Goal: Task Accomplishment & Management: Manage account settings

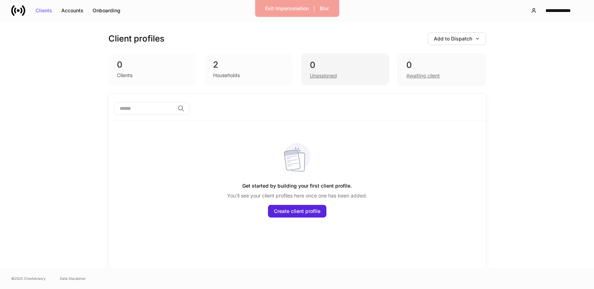
click at [332, 75] on div "Unassigned" at bounding box center [323, 75] width 27 height 7
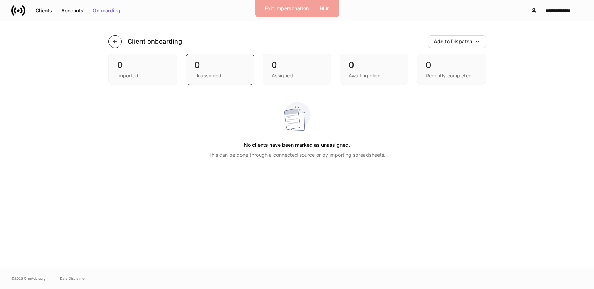
click at [117, 43] on icon "button" at bounding box center [115, 42] width 6 height 6
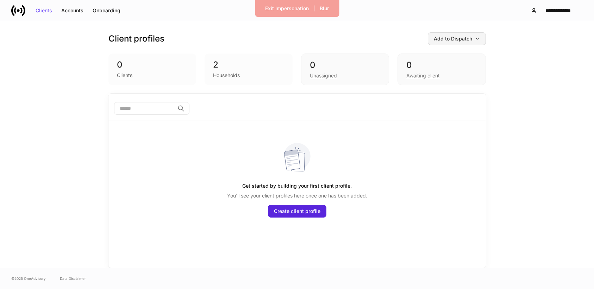
click at [465, 36] on div "Add to Dispatch" at bounding box center [457, 38] width 46 height 5
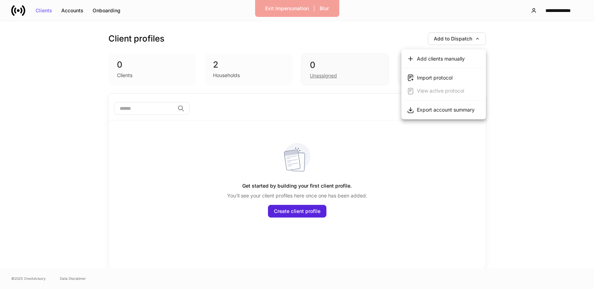
click at [533, 70] on div at bounding box center [297, 144] width 594 height 289
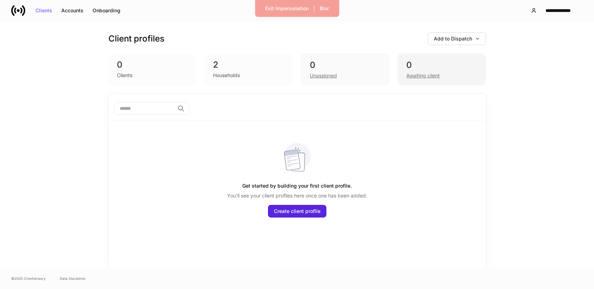
click at [443, 80] on div "0 Awaiting client" at bounding box center [441, 69] width 88 height 32
click at [326, 79] on div "0 Unassigned" at bounding box center [345, 69] width 88 height 32
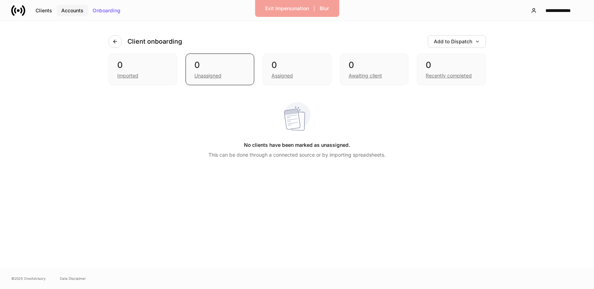
click at [59, 13] on button "Accounts" at bounding box center [72, 10] width 31 height 11
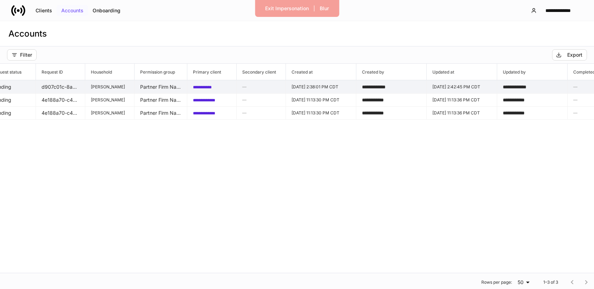
scroll to position [0, 332]
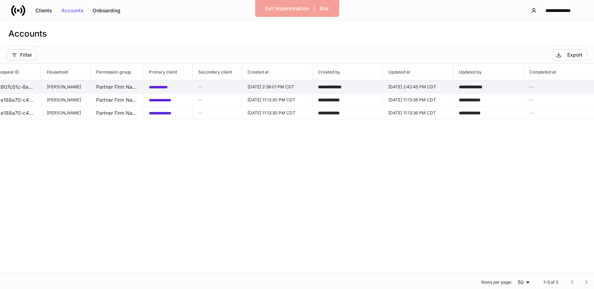
click at [551, 87] on h6 "—" at bounding box center [558, 86] width 59 height 7
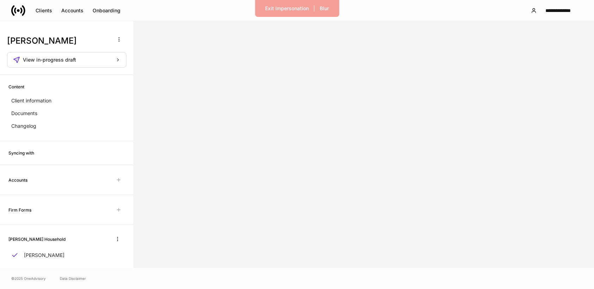
scroll to position [14, 0]
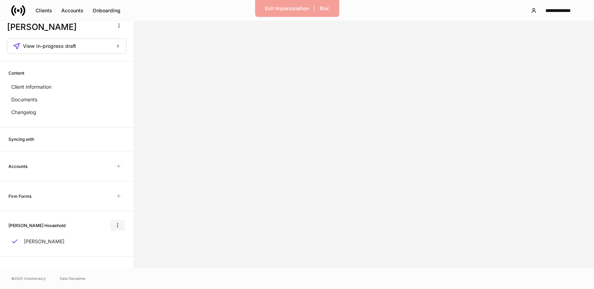
click at [116, 223] on icon "button" at bounding box center [118, 225] width 6 height 6
click at [102, 259] on p "Delete household" at bounding box center [90, 259] width 40 height 7
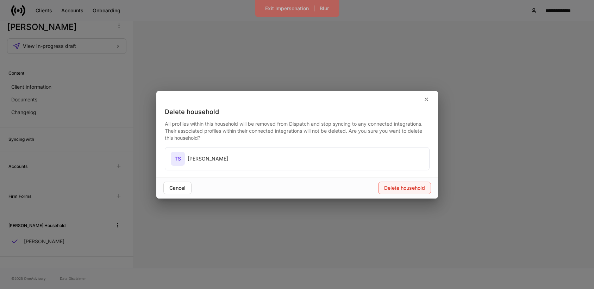
click at [403, 192] on button "Delete household" at bounding box center [404, 188] width 53 height 13
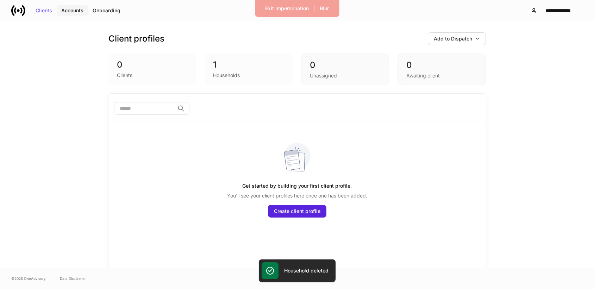
click at [76, 13] on div "Accounts" at bounding box center [72, 10] width 22 height 5
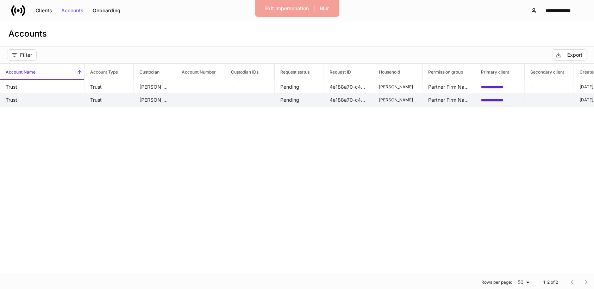
click at [164, 102] on td "[PERSON_NAME]" at bounding box center [155, 99] width 42 height 13
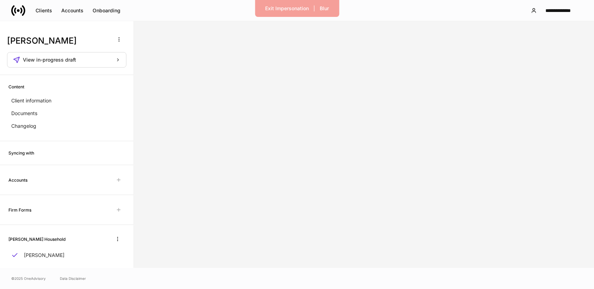
scroll to position [14, 0]
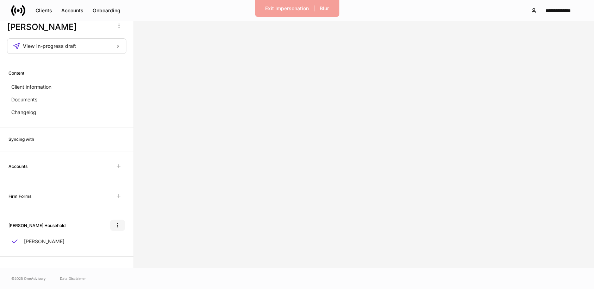
click at [121, 227] on button "button" at bounding box center [117, 225] width 15 height 11
click at [113, 254] on li "Delete household" at bounding box center [94, 259] width 59 height 11
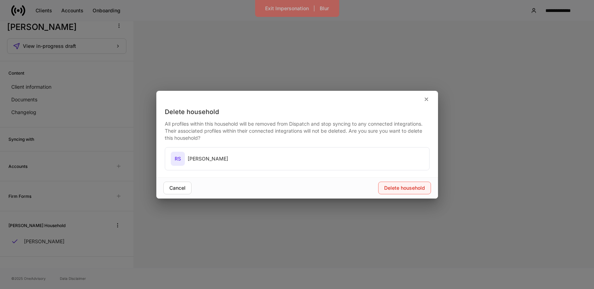
click at [404, 191] on button "Delete household" at bounding box center [404, 188] width 53 height 13
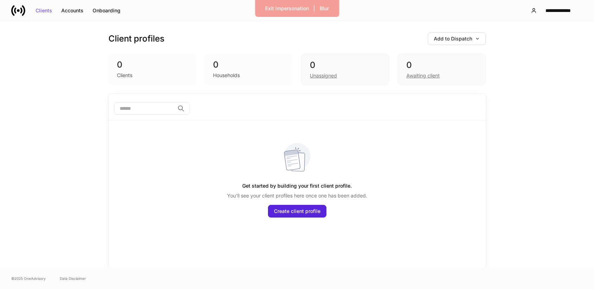
click at [20, 9] on icon at bounding box center [18, 11] width 14 height 14
click at [281, 7] on div "Exit Impersonation" at bounding box center [287, 8] width 44 height 5
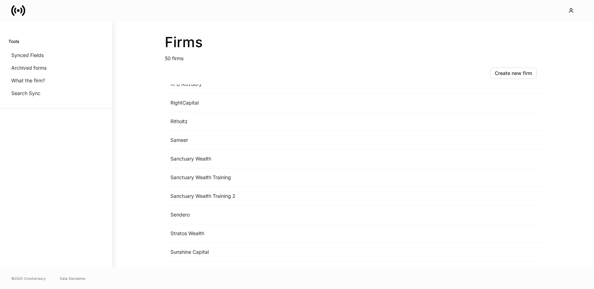
scroll to position [739, 0]
click at [219, 172] on td "Sanctuary Wealth Training 2" at bounding box center [295, 178] width 260 height 19
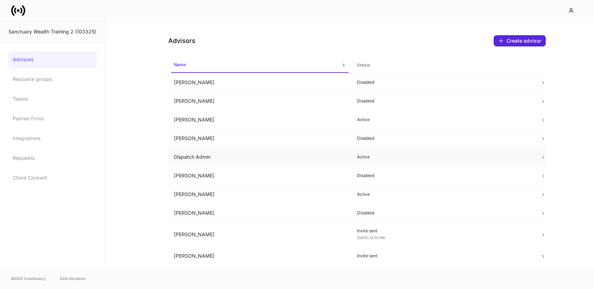
click at [282, 152] on td "Dispatch Admin" at bounding box center [259, 157] width 183 height 19
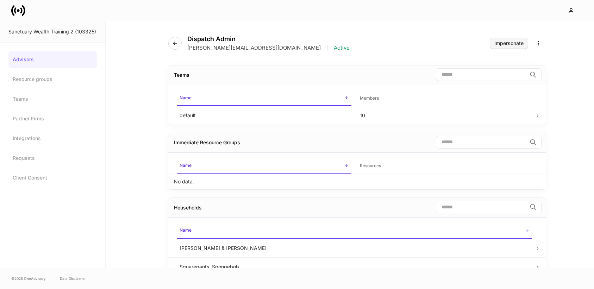
click at [521, 42] on div "Impersonate" at bounding box center [508, 43] width 29 height 5
